Goal: Information Seeking & Learning: Learn about a topic

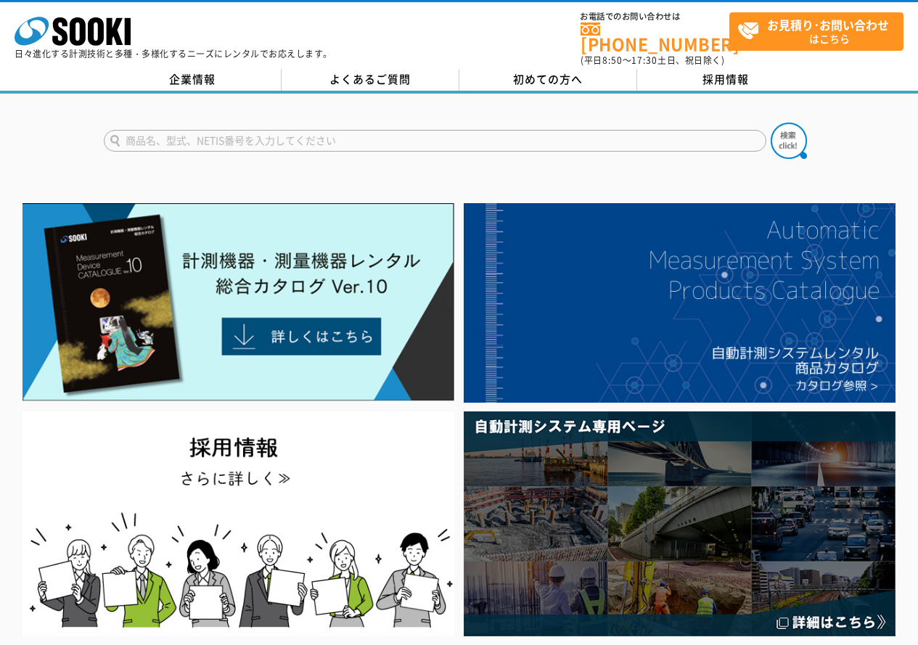
drag, startPoint x: 418, startPoint y: 141, endPoint x: 429, endPoint y: 128, distance: 17.5
click at [429, 130] on input "text" at bounding box center [435, 141] width 662 height 22
paste input "XP-302M用警報付回転灯"
type input "XP-302M用警報付回転灯"
click at [770, 123] on button at bounding box center [788, 141] width 36 height 36
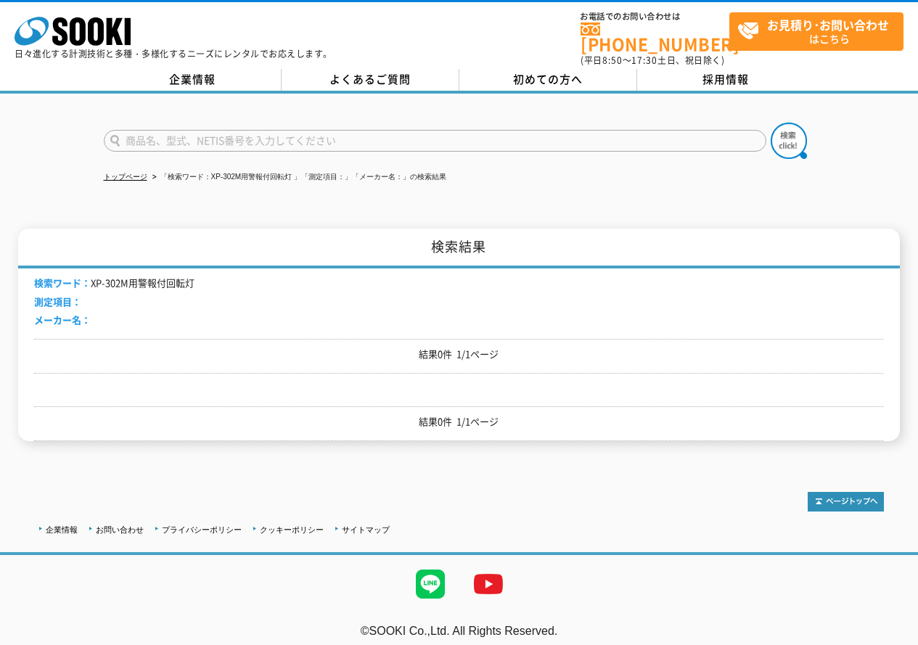
click at [199, 130] on input "text" at bounding box center [435, 141] width 662 height 22
type input "XP302"
click at [770, 123] on button at bounding box center [788, 141] width 36 height 36
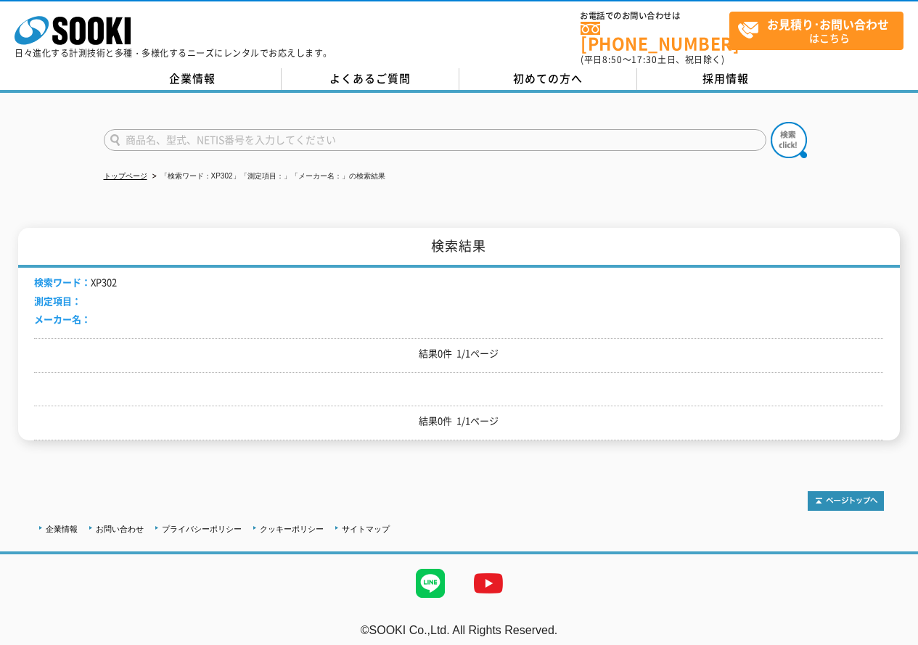
click at [233, 131] on input "text" at bounding box center [435, 140] width 662 height 22
type input "302"
click at [770, 122] on button at bounding box center [788, 140] width 36 height 36
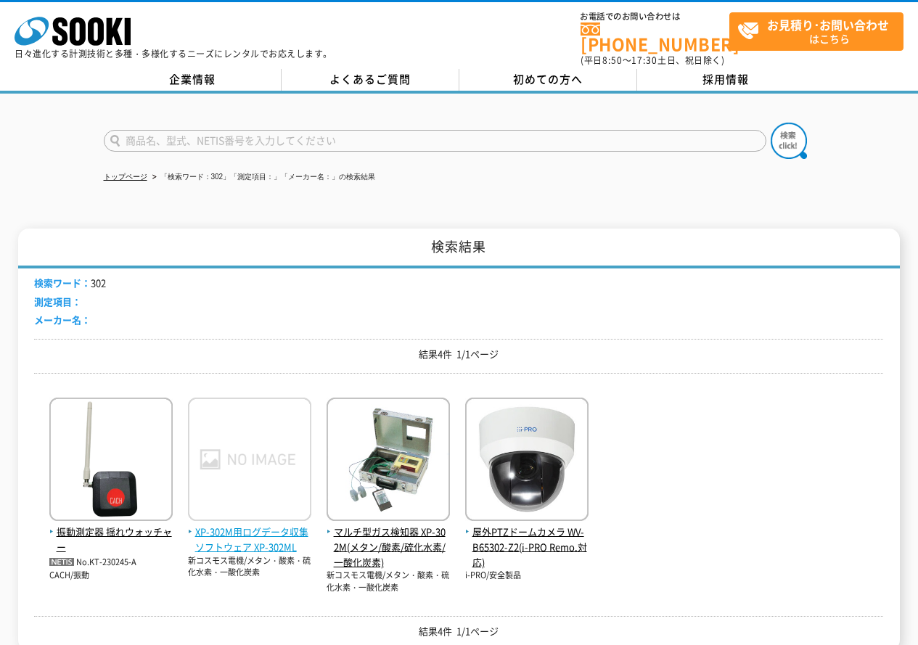
scroll to position [210, 0]
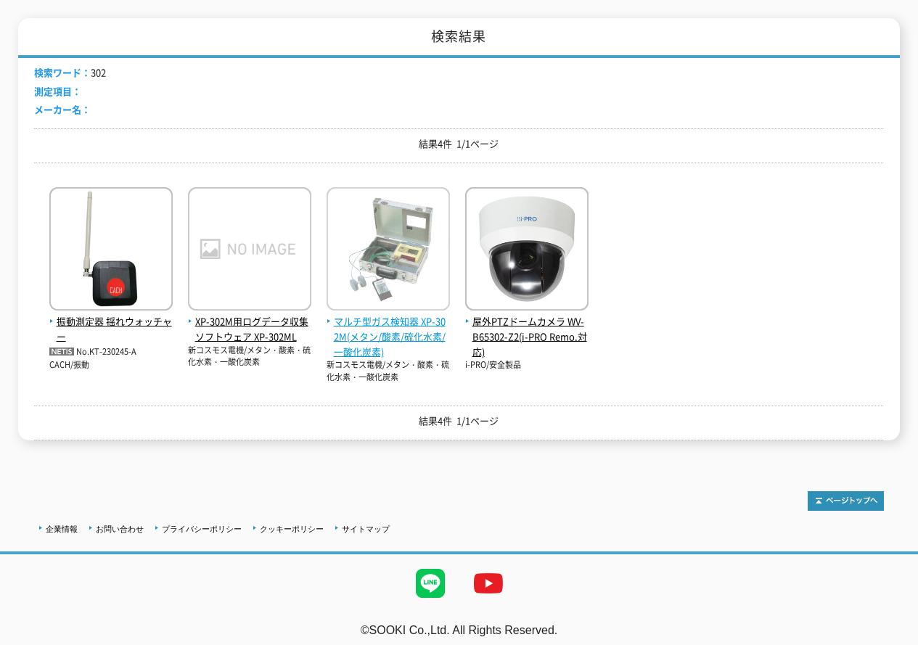
click at [359, 304] on img at bounding box center [387, 250] width 123 height 127
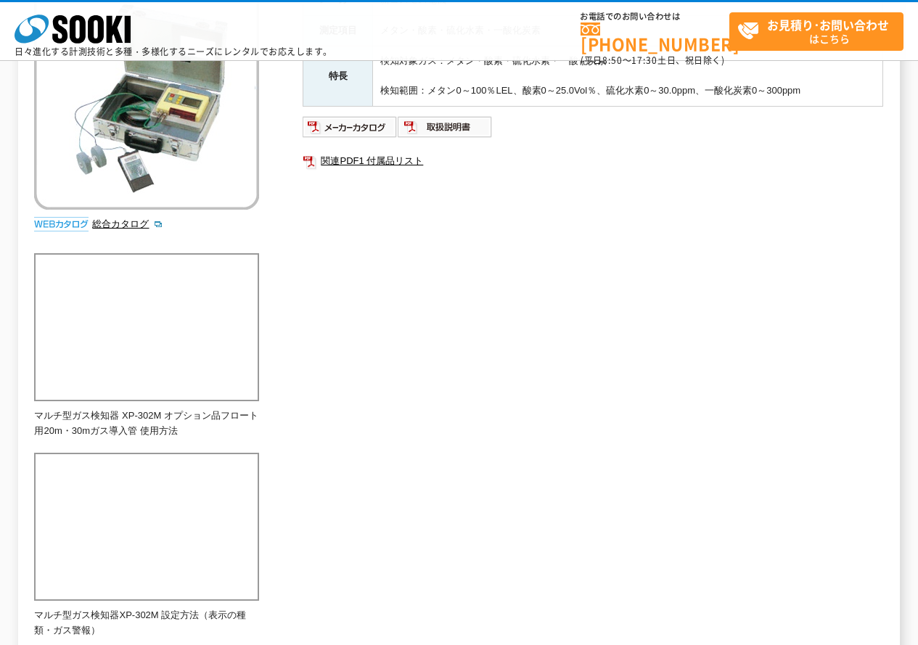
scroll to position [73, 0]
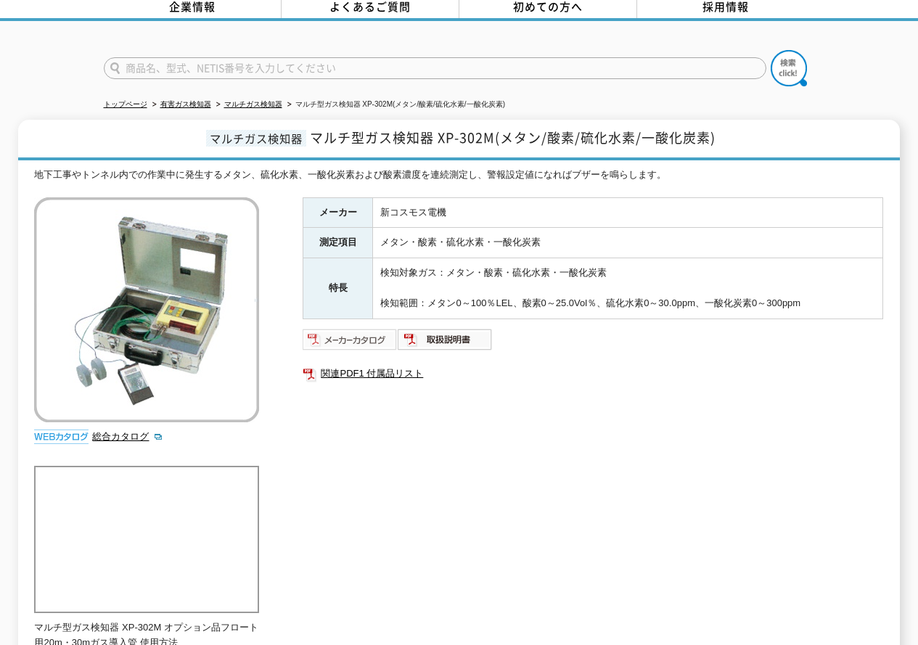
click at [364, 332] on img at bounding box center [349, 339] width 95 height 23
